Goal: Task Accomplishment & Management: Manage account settings

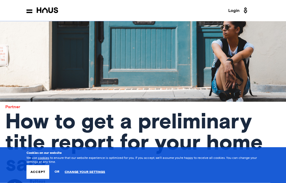
scroll to position [63, 0]
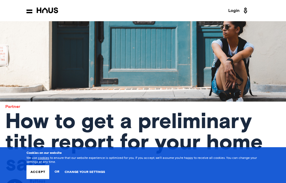
click at [97, 174] on link "Change your settings" at bounding box center [85, 172] width 41 height 4
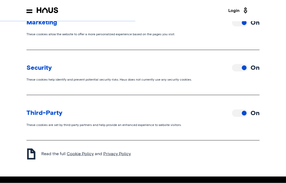
scroll to position [300, 0]
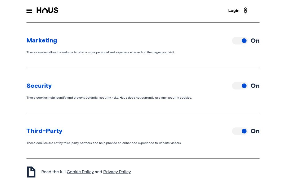
click at [239, 128] on button "Toggle off" at bounding box center [240, 131] width 16 height 7
click at [230, 85] on div "Security On" at bounding box center [143, 85] width 233 height 9
click at [233, 86] on button "Toggle off" at bounding box center [240, 85] width 16 height 7
click at [230, 40] on div "Marketing On" at bounding box center [143, 40] width 233 height 9
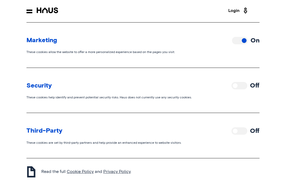
click at [231, 41] on div "Marketing On" at bounding box center [143, 40] width 233 height 9
click at [234, 42] on button "Toggle off" at bounding box center [240, 40] width 16 height 7
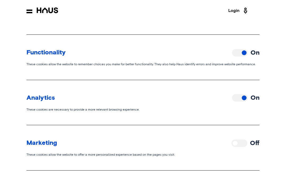
scroll to position [198, 0]
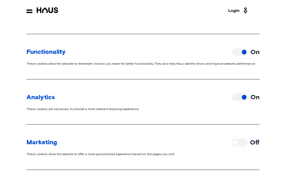
click at [234, 94] on button "Toggle off" at bounding box center [240, 97] width 16 height 7
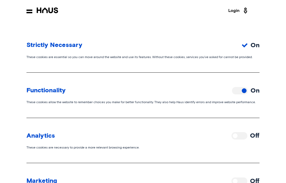
scroll to position [159, 0]
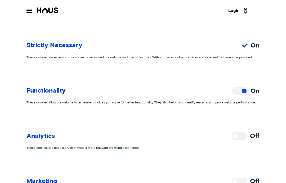
click at [233, 91] on button "Toggle off" at bounding box center [240, 90] width 16 height 7
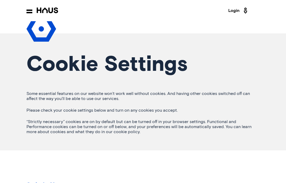
scroll to position [0, 0]
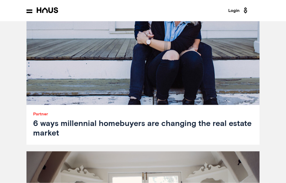
scroll to position [884, 0]
click at [20, 11] on nav "Back Programs More Resources Testimonials FAQ About Us Login" at bounding box center [143, 10] width 286 height 21
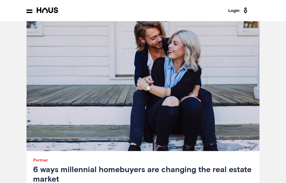
scroll to position [821, 0]
